Goal: Information Seeking & Learning: Learn about a topic

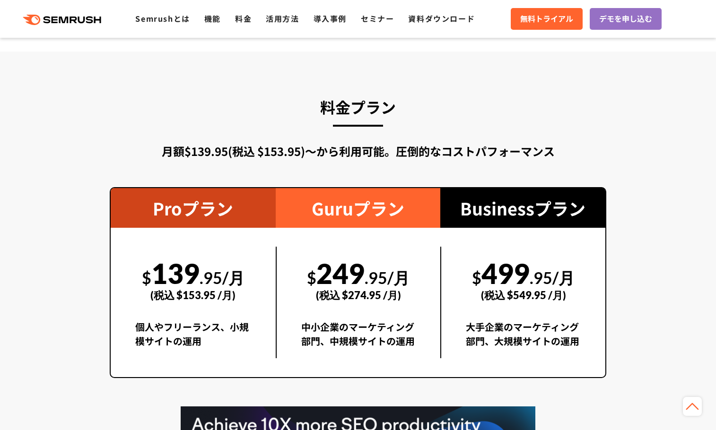
scroll to position [1699, 0]
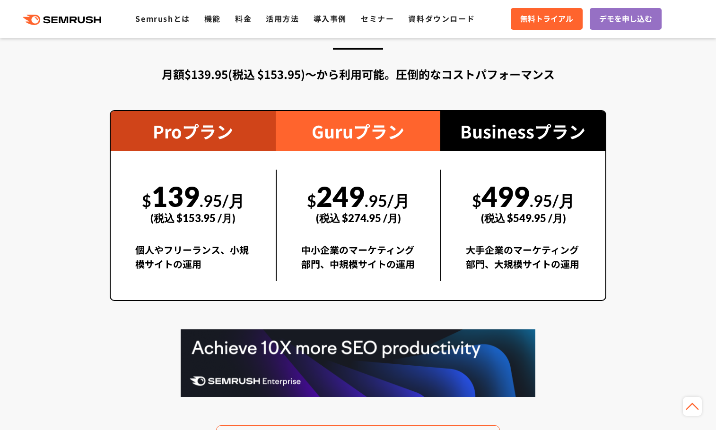
drag, startPoint x: 720, startPoint y: 41, endPoint x: 724, endPoint y: 232, distance: 191.0
click at [715, 232] on html ".cls-1 {fill: #fff;} .cls {fill: #FF642D;} .cls {fill: #FF642D;} .cls {fill: #F…" at bounding box center [358, 174] width 716 height 3747
click at [278, 19] on link "活用方法" at bounding box center [282, 18] width 33 height 11
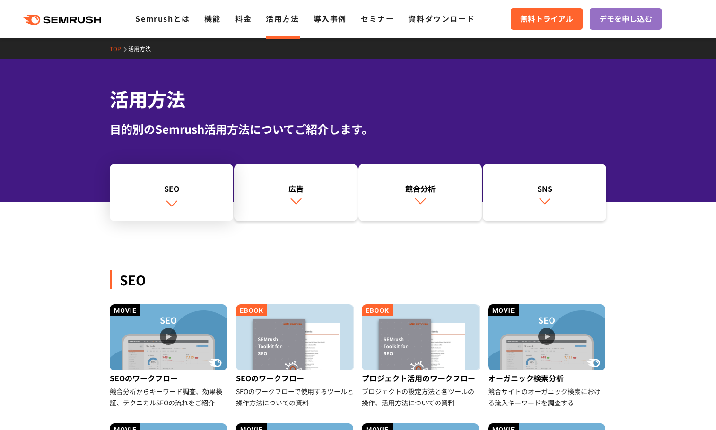
click at [196, 192] on div "SEO" at bounding box center [171, 188] width 114 height 11
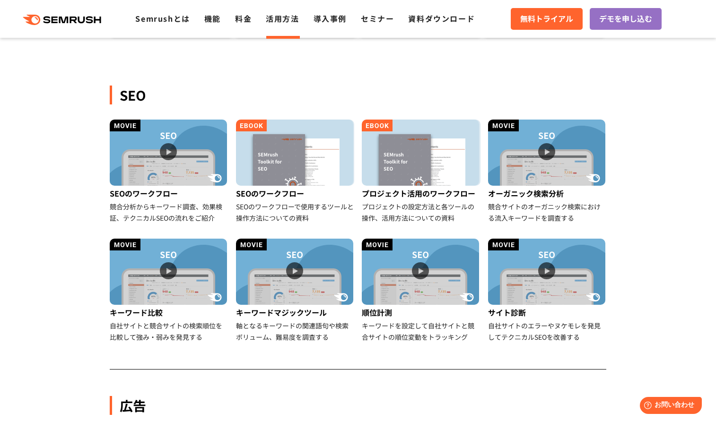
scroll to position [187, 0]
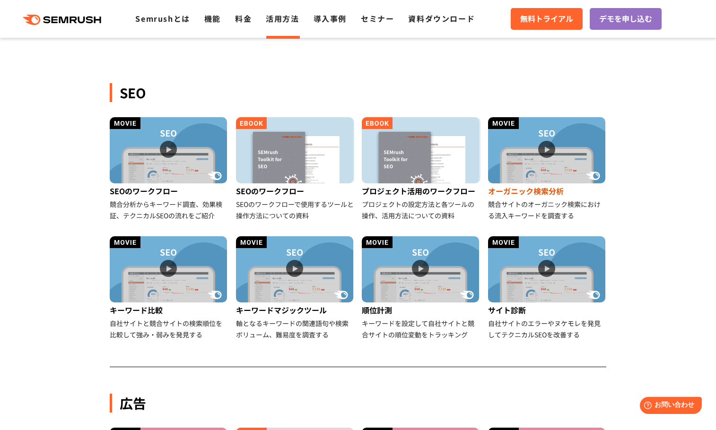
click at [512, 147] on img at bounding box center [546, 150] width 117 height 66
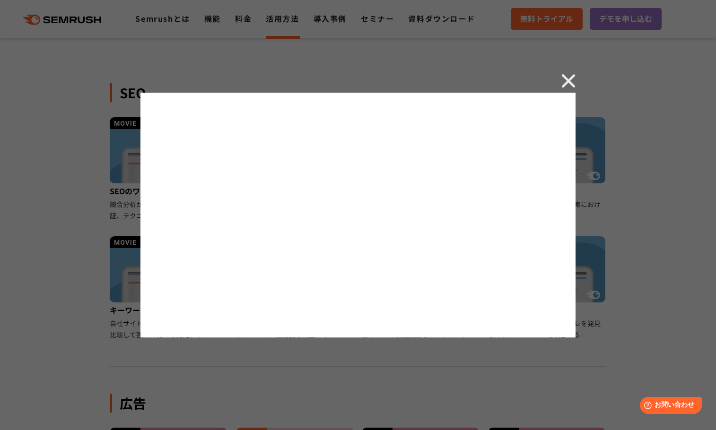
click at [569, 77] on img at bounding box center [568, 81] width 14 height 14
